Goal: Browse casually

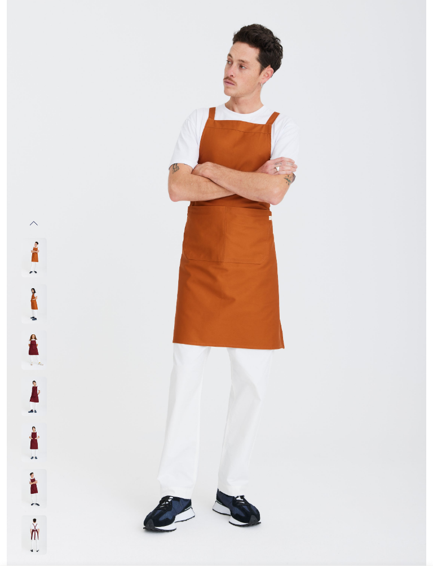
scroll to position [90, 0]
click at [34, 265] on img at bounding box center [33, 256] width 25 height 39
click at [30, 305] on img at bounding box center [33, 303] width 25 height 39
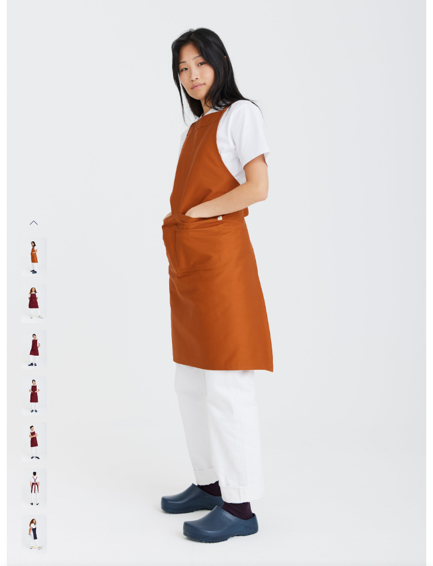
click at [32, 306] on img at bounding box center [33, 303] width 25 height 39
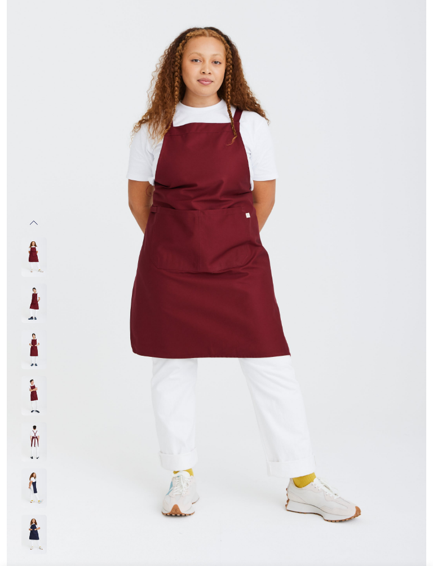
click at [30, 302] on img at bounding box center [33, 303] width 25 height 39
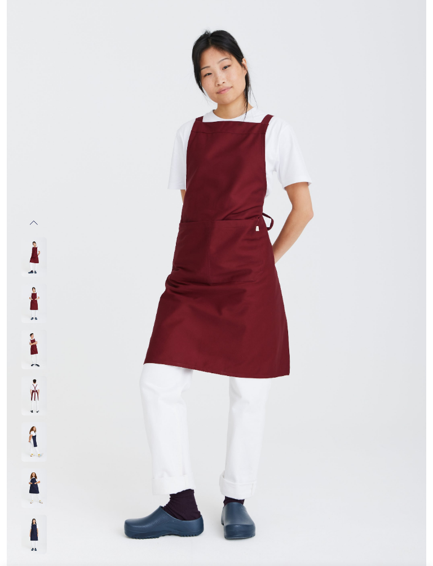
click at [32, 345] on img at bounding box center [33, 349] width 25 height 39
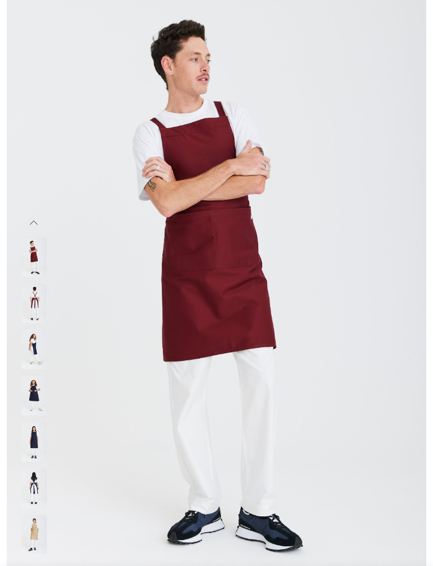
click at [32, 351] on img at bounding box center [33, 349] width 25 height 39
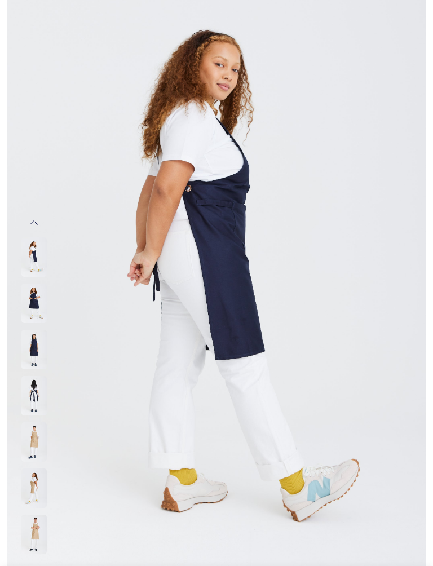
click at [31, 348] on img at bounding box center [33, 349] width 25 height 39
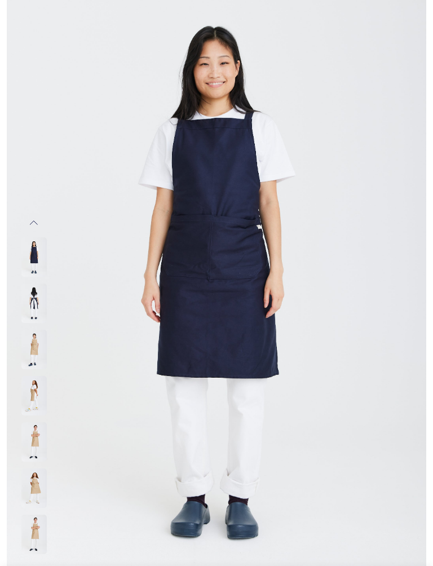
click at [30, 355] on img at bounding box center [33, 349] width 25 height 39
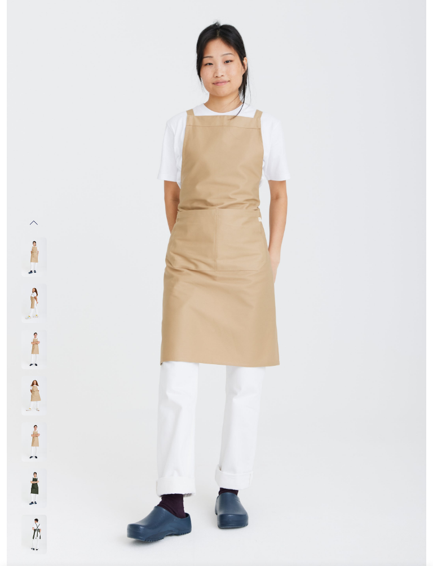
click at [36, 344] on img at bounding box center [33, 349] width 25 height 39
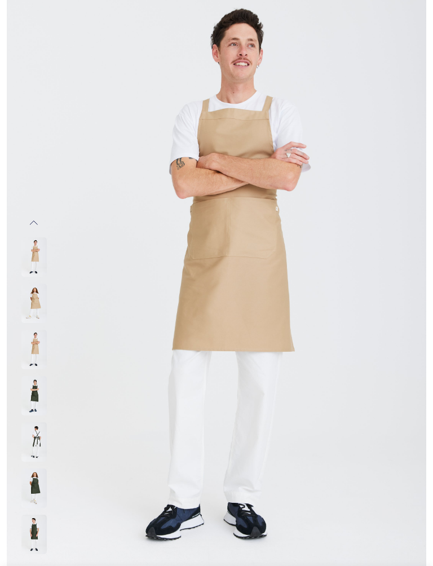
click at [35, 390] on img at bounding box center [33, 395] width 25 height 39
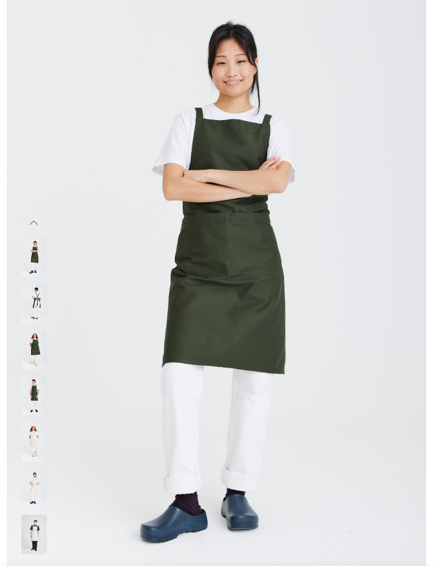
click at [36, 394] on img at bounding box center [33, 395] width 25 height 39
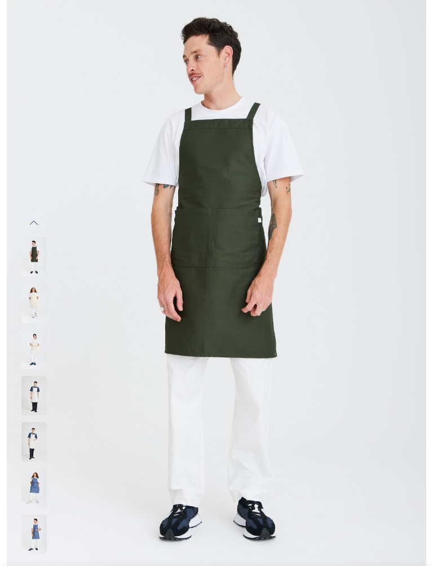
click at [26, 487] on img at bounding box center [33, 488] width 25 height 39
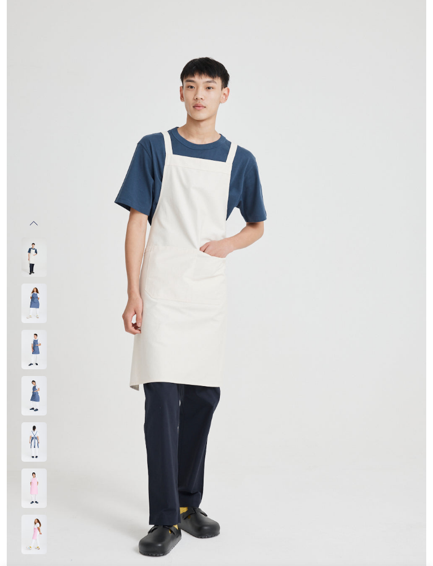
click at [39, 165] on img at bounding box center [216, 279] width 419 height 629
click at [90, 447] on div at bounding box center [216, 442] width 391 height 46
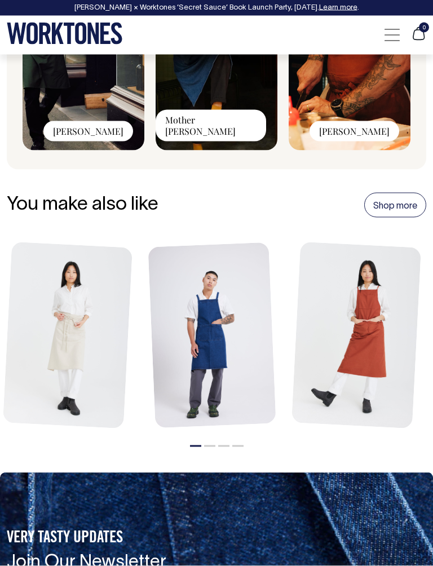
scroll to position [1484, 0]
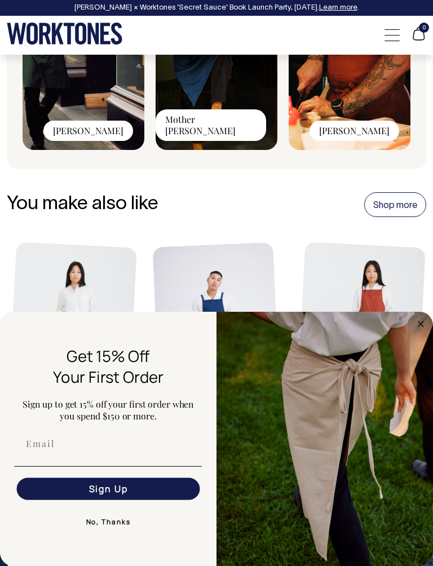
click at [415, 342] on img "FLYOUT Form" at bounding box center [324, 439] width 216 height 254
click at [412, 322] on img "FLYOUT Form" at bounding box center [324, 439] width 216 height 254
click at [416, 328] on circle "Close dialog" at bounding box center [420, 323] width 12 height 12
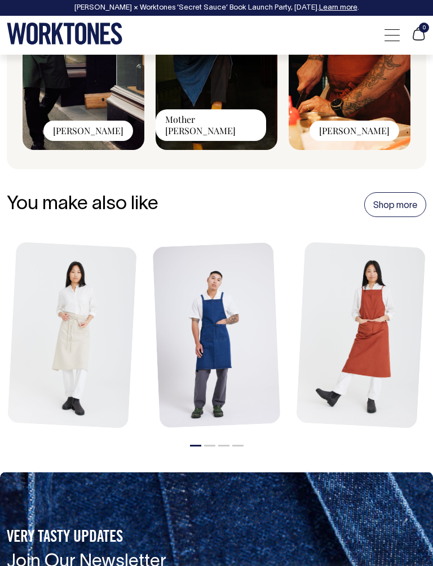
click at [206, 444] on li "2" at bounding box center [209, 443] width 11 height 11
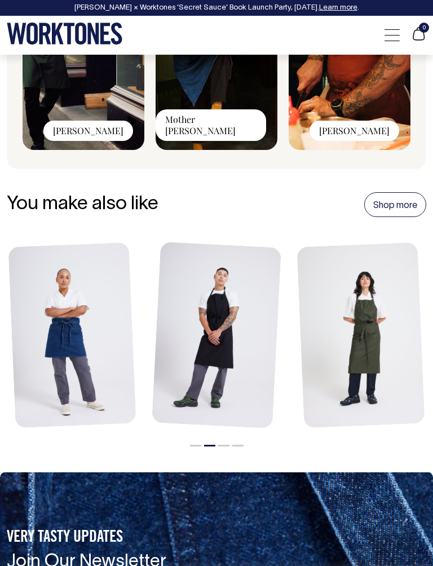
click at [220, 445] on button "3" at bounding box center [223, 446] width 11 height 2
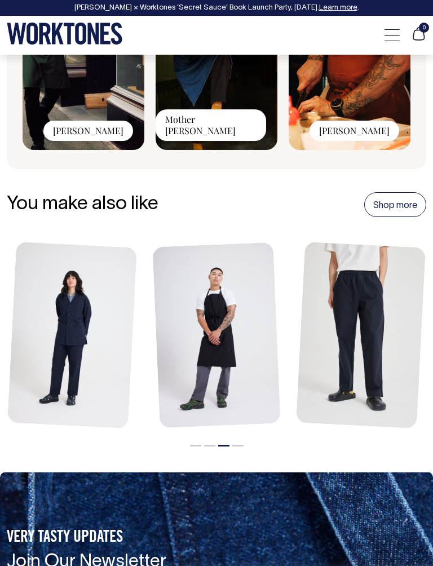
click at [236, 445] on button "4" at bounding box center [237, 446] width 11 height 2
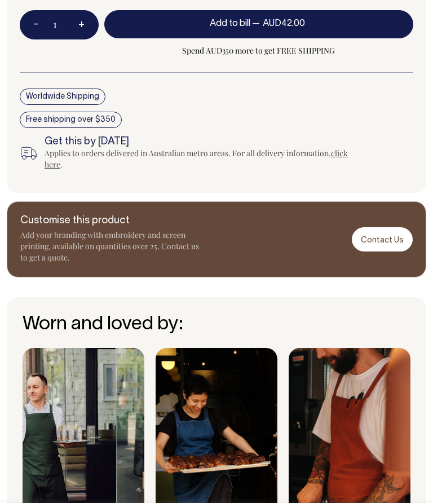
scroll to position [1060, 0]
